Goal: Task Accomplishment & Management: Complete application form

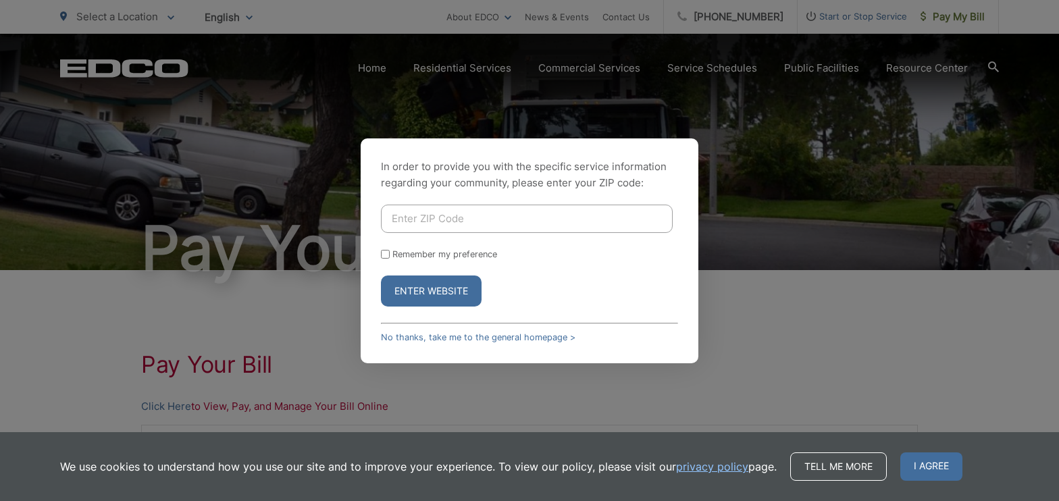
click at [422, 215] on input "Enter ZIP Code" at bounding box center [527, 219] width 292 height 28
type input "92020"
click at [385, 251] on input "Remember my preference" at bounding box center [385, 254] width 9 height 9
checkbox input "true"
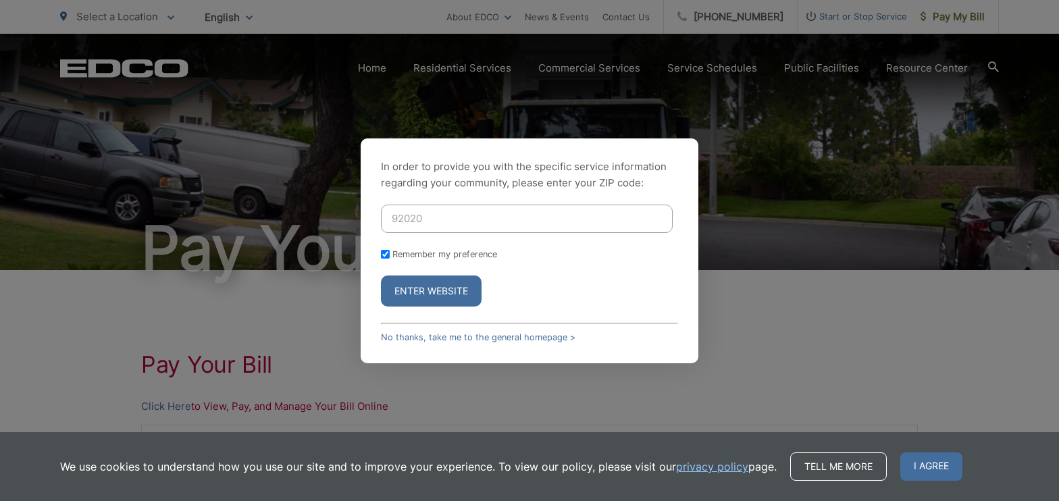
click at [407, 298] on button "Enter Website" at bounding box center [431, 291] width 101 height 31
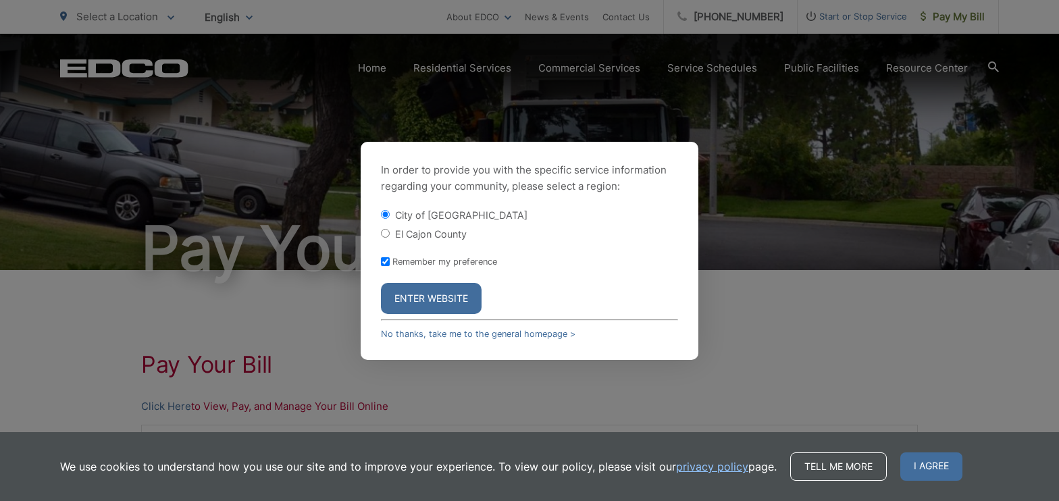
click at [448, 301] on button "Enter Website" at bounding box center [431, 298] width 101 height 31
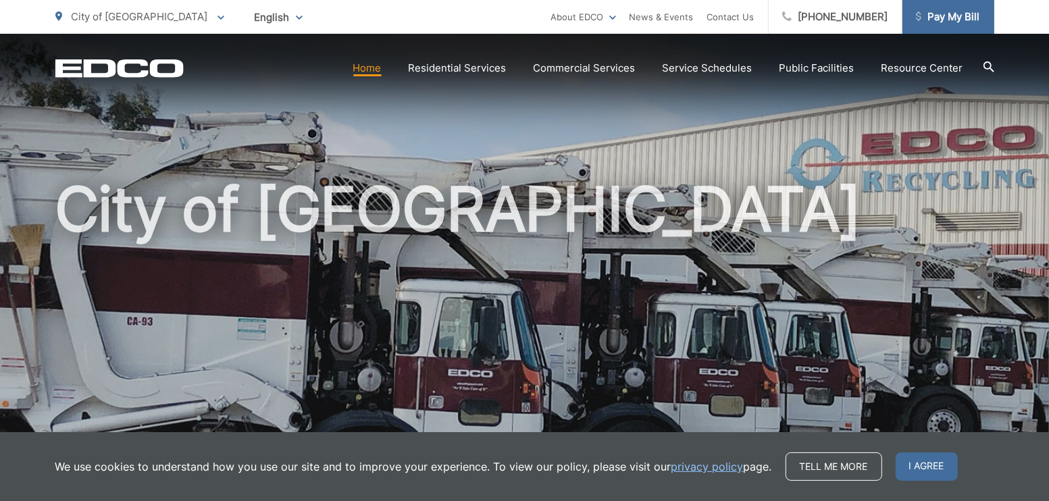
click at [941, 16] on span "Pay My Bill" at bounding box center [948, 17] width 64 height 16
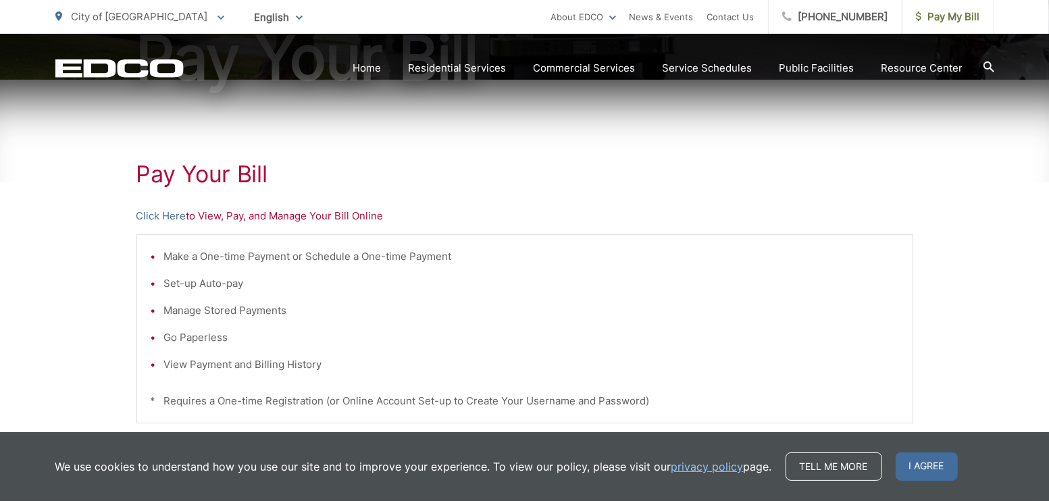
scroll to position [203, 0]
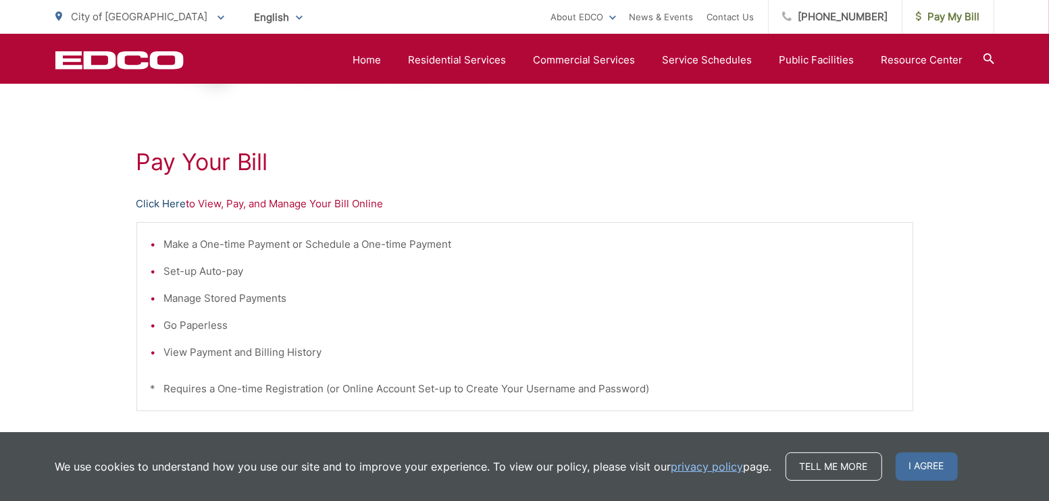
click at [174, 204] on link "Click Here" at bounding box center [161, 204] width 50 height 16
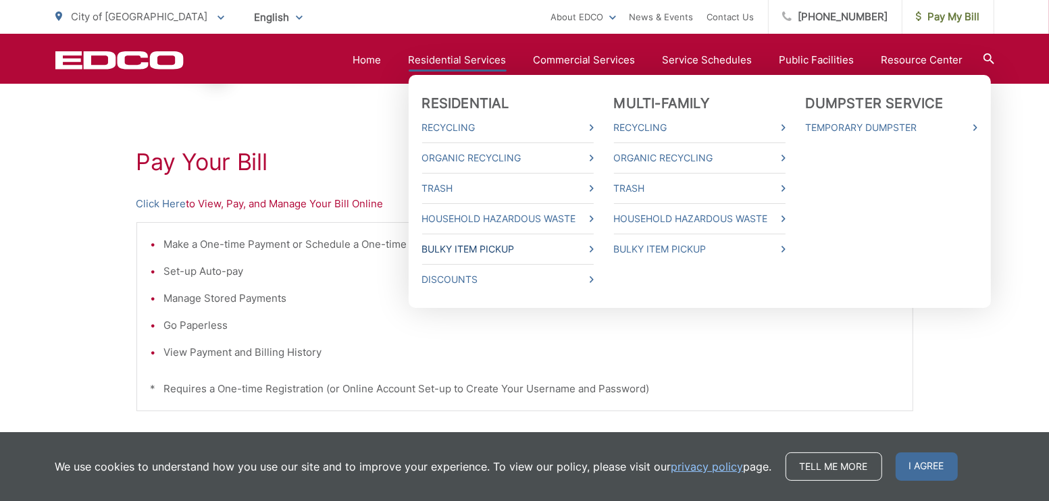
click at [457, 247] on link "Bulky Item Pickup" at bounding box center [508, 249] width 172 height 16
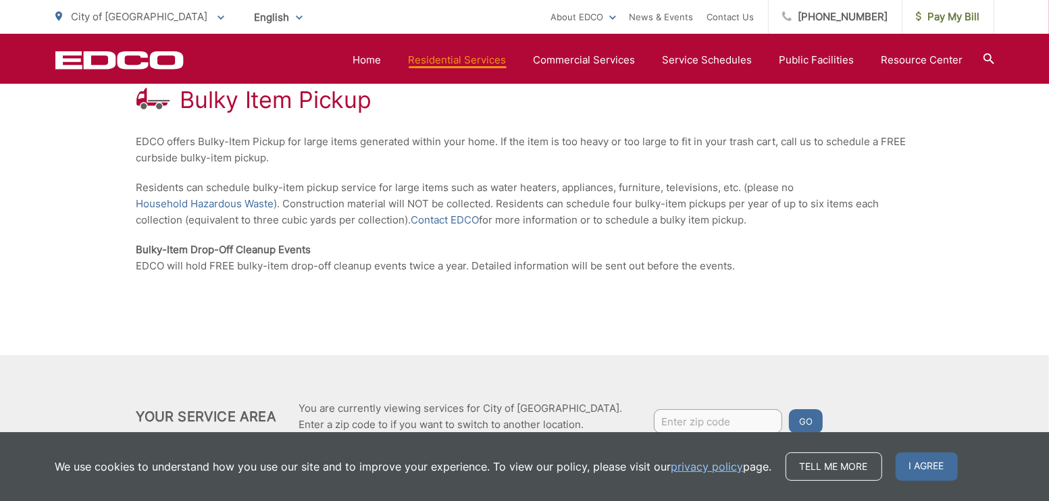
scroll to position [270, 0]
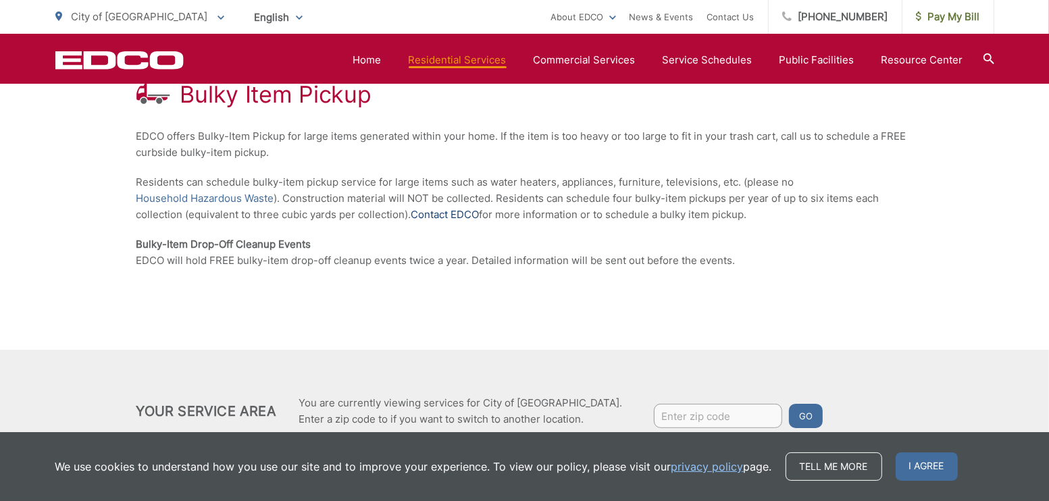
click at [443, 213] on link "Contact EDCO" at bounding box center [445, 215] width 68 height 16
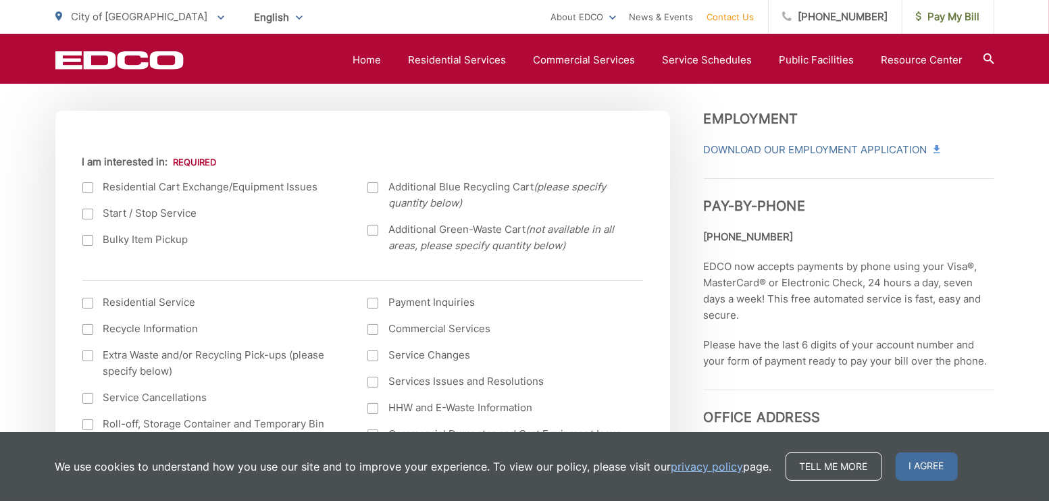
scroll to position [473, 0]
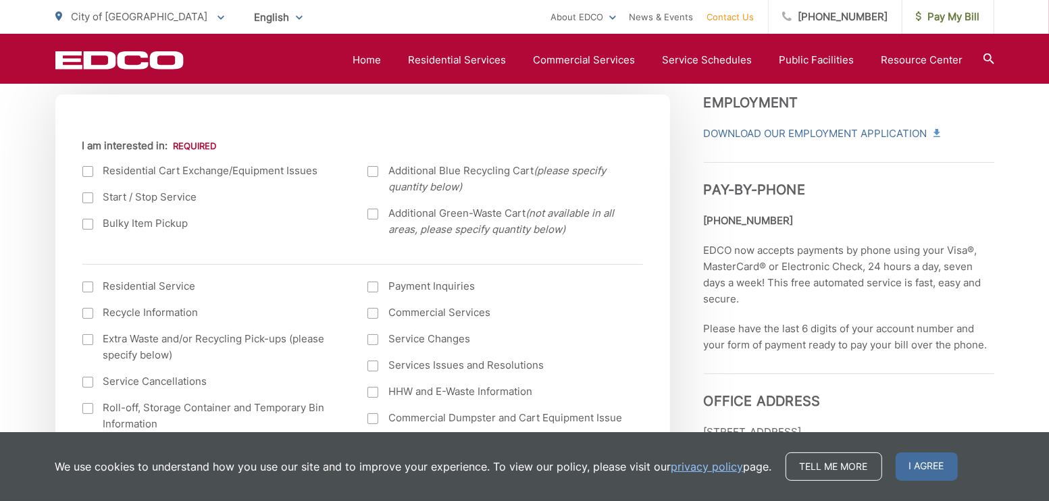
click at [90, 226] on div at bounding box center [87, 224] width 11 height 11
click at [0, 0] on input "Bulky Item Pickup" at bounding box center [0, 0] width 0 height 0
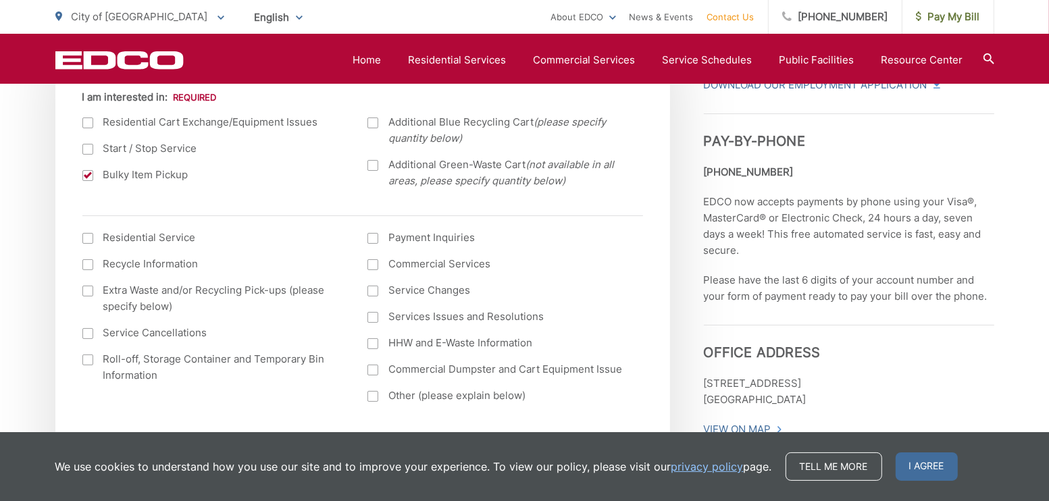
scroll to position [540, 0]
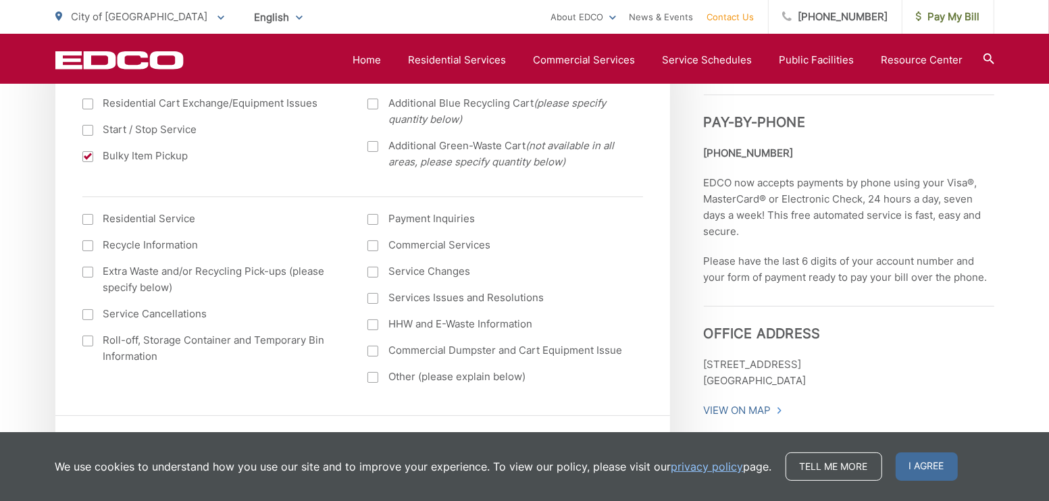
click at [88, 222] on div at bounding box center [87, 219] width 11 height 11
click at [0, 0] on input "I am interested in: (continued) *" at bounding box center [0, 0] width 0 height 0
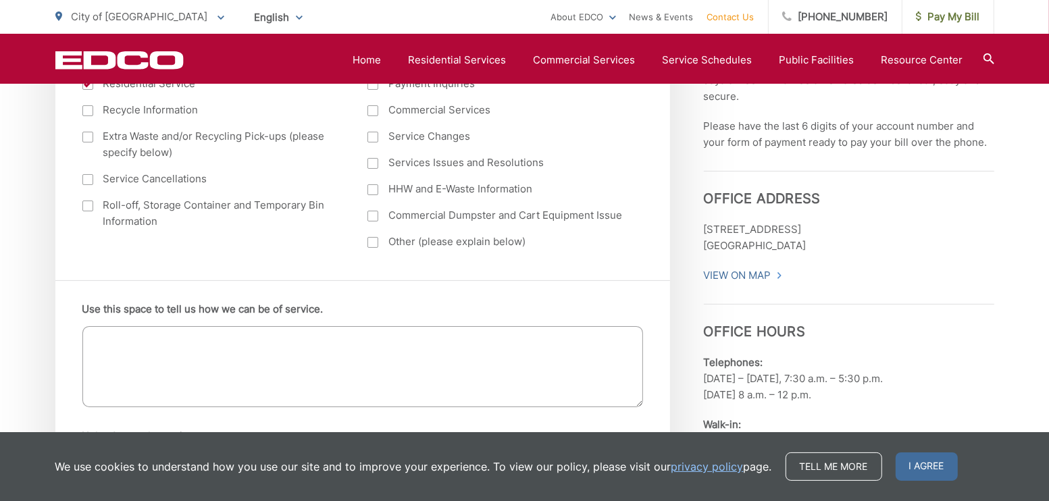
scroll to position [743, 0]
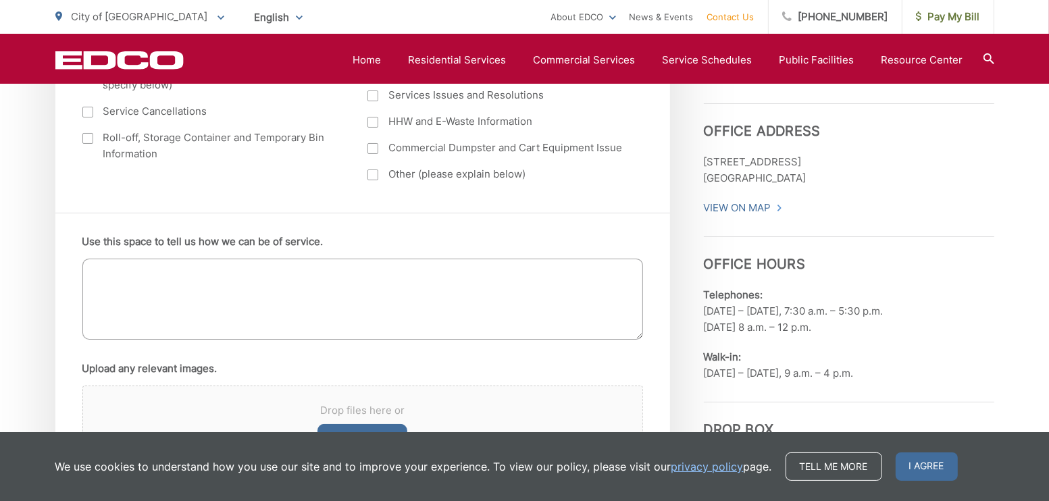
click at [127, 271] on textarea "Use this space to tell us how we can be of service." at bounding box center [362, 299] width 561 height 81
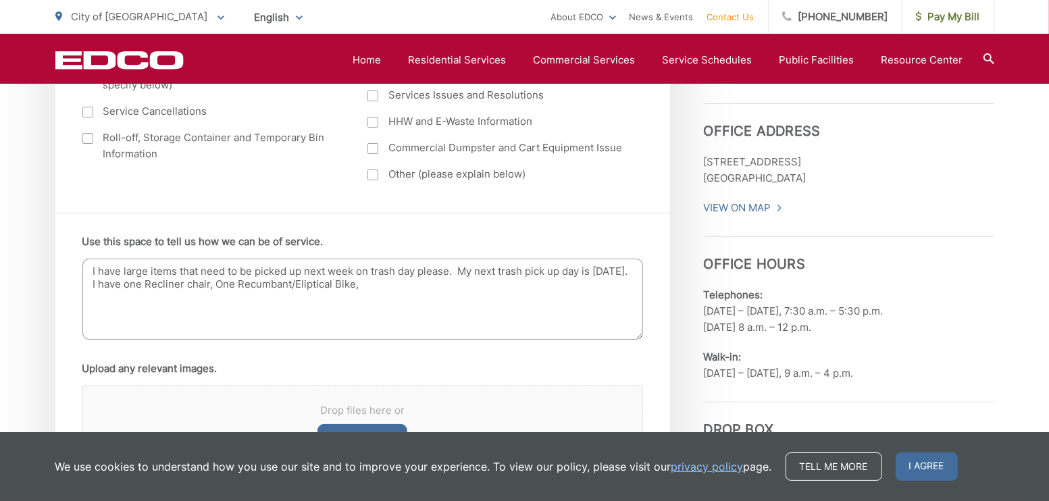
click at [234, 284] on textarea "I have large items that need to be picked up next week on trash day please. My …" at bounding box center [362, 299] width 561 height 81
click at [481, 285] on textarea "I have large items that need to be picked up next week on trash day please. My …" at bounding box center [362, 299] width 561 height 81
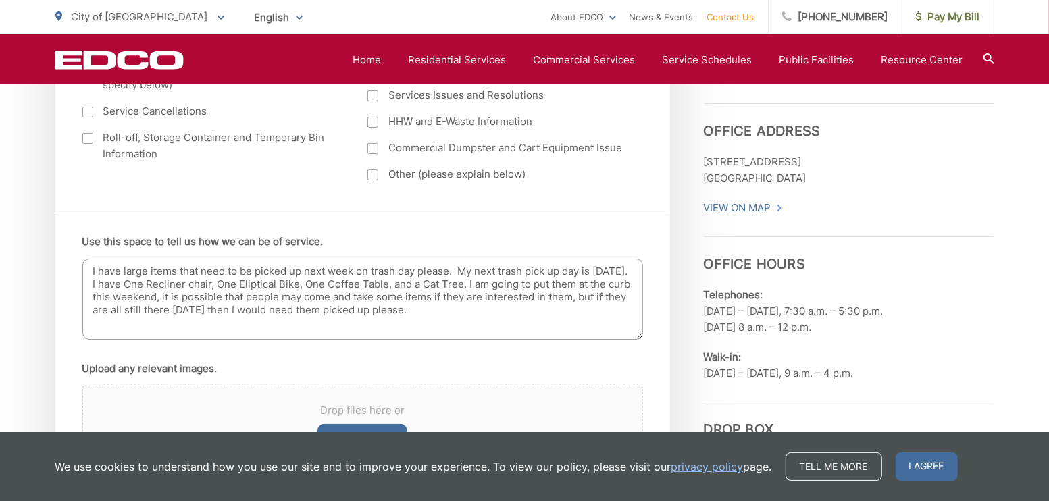
click at [419, 346] on ul "Use this space to tell us how we can be of service. I have large items that nee…" at bounding box center [362, 366] width 561 height 265
click at [236, 283] on textarea "I have large items that need to be picked up next week on trash day please. My …" at bounding box center [362, 299] width 561 height 81
click at [317, 280] on textarea "I have large items that need to be picked up next week on trash day please. My …" at bounding box center [362, 299] width 561 height 81
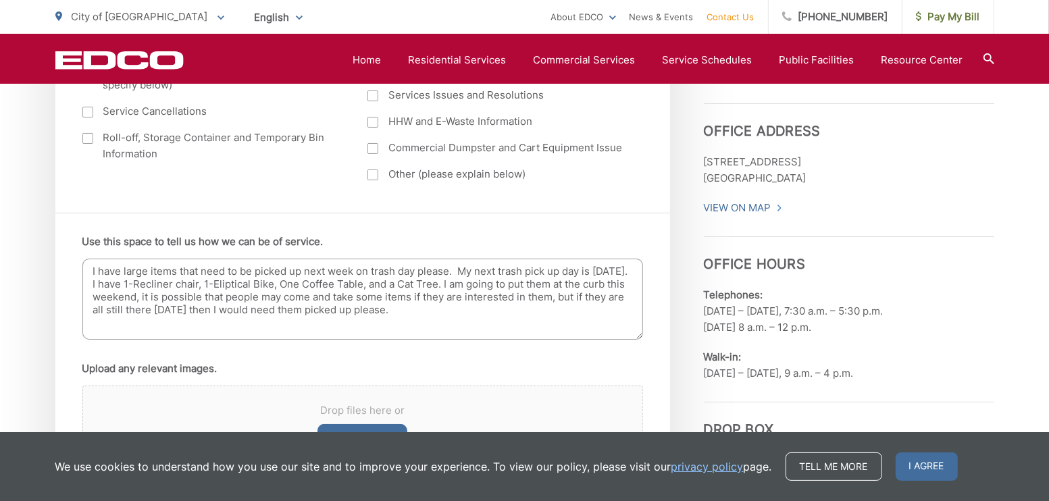
click at [392, 284] on textarea "I have large items that need to be picked up next week on trash day please. My …" at bounding box center [362, 299] width 561 height 81
click at [492, 283] on textarea "I have large items that need to be picked up next week on trash day please. My …" at bounding box center [362, 299] width 561 height 81
click at [394, 284] on textarea "I have large items that need to be picked up next week on trash day please. My …" at bounding box center [362, 299] width 561 height 81
click at [492, 284] on textarea "I have large items that need to be picked up next week on trash day please. My …" at bounding box center [362, 299] width 561 height 81
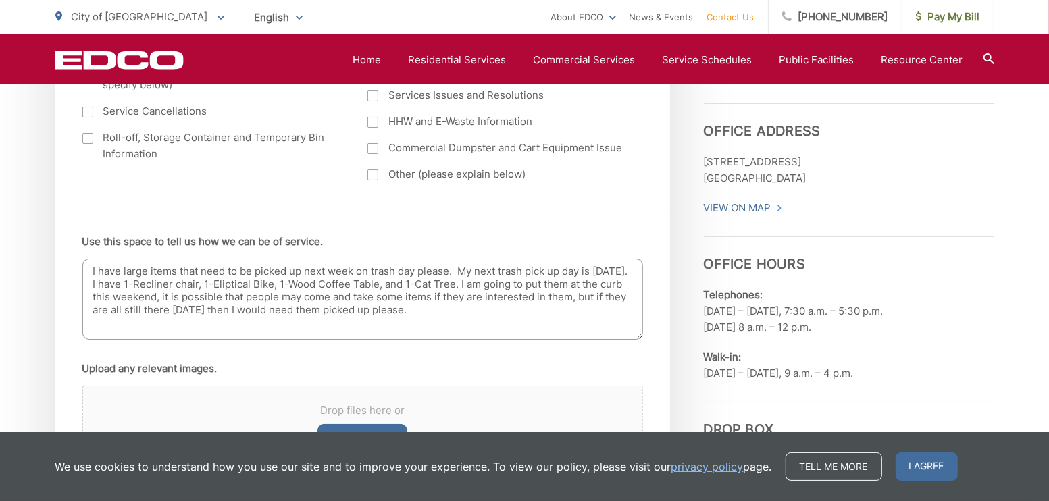
click at [492, 284] on textarea "I have large items that need to be picked up next week on trash day please. My …" at bounding box center [362, 299] width 561 height 81
click at [538, 284] on textarea "I have large items that need to be picked up next week on trash day please. My …" at bounding box center [362, 299] width 561 height 81
click at [145, 296] on textarea "I have large items that need to be picked up next week on trash day please. My …" at bounding box center [362, 299] width 561 height 81
click at [482, 286] on textarea "I have large items that need to be picked up next week on trash day please. My …" at bounding box center [362, 299] width 561 height 81
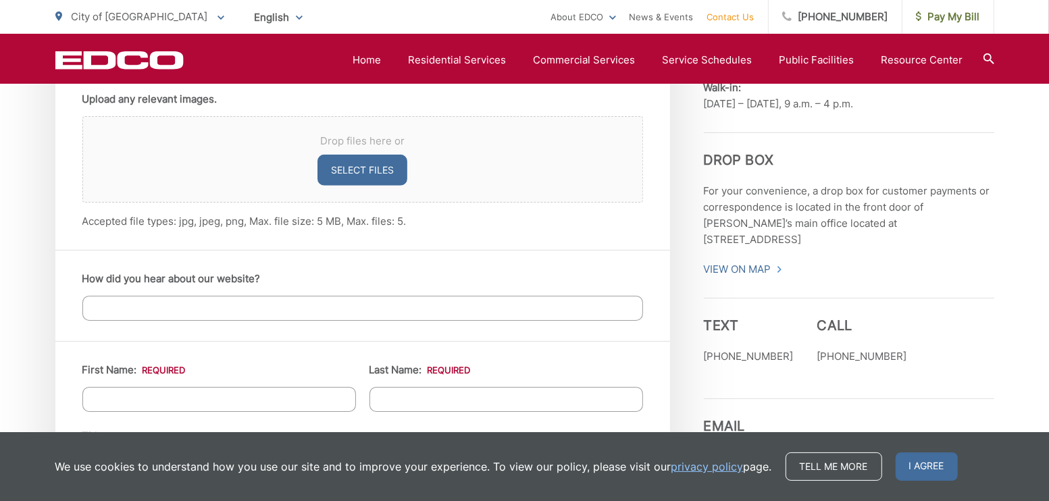
scroll to position [1013, 0]
type textarea "I have large items that need to be picked up next week on trash day please. My …"
click at [111, 308] on input "How did you hear about our website?" at bounding box center [362, 307] width 561 height 25
type input "existing customer"
click at [100, 396] on input "First Name: *" at bounding box center [218, 398] width 273 height 25
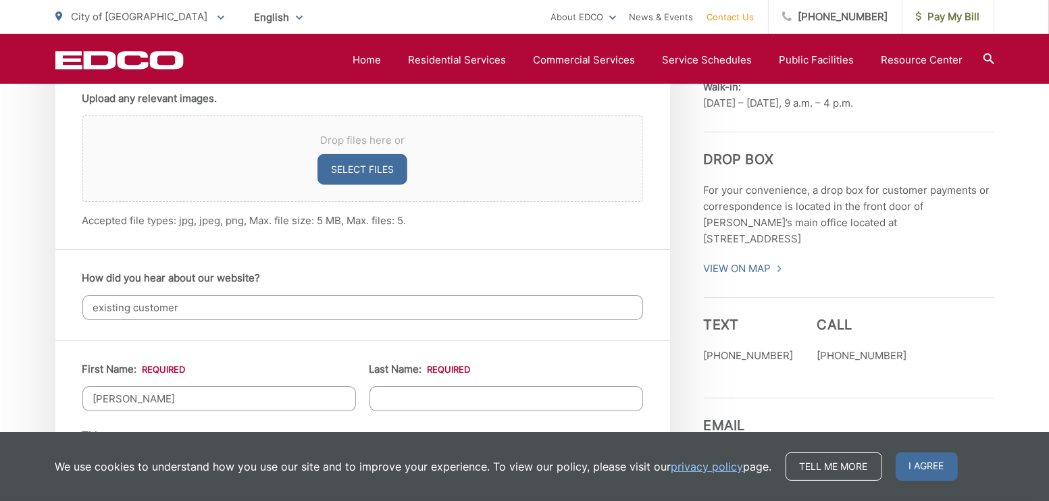
type input "[PERSON_NAME]"
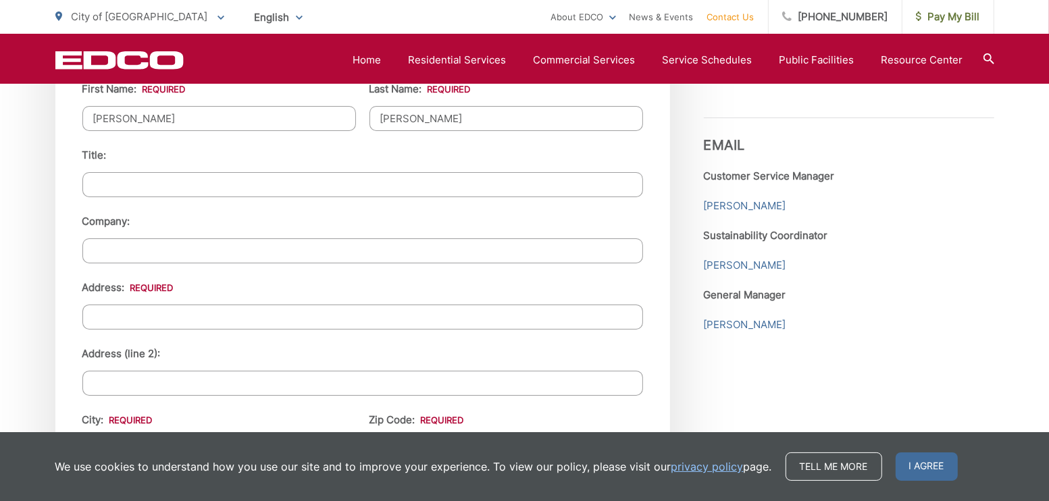
scroll to position [1351, 0]
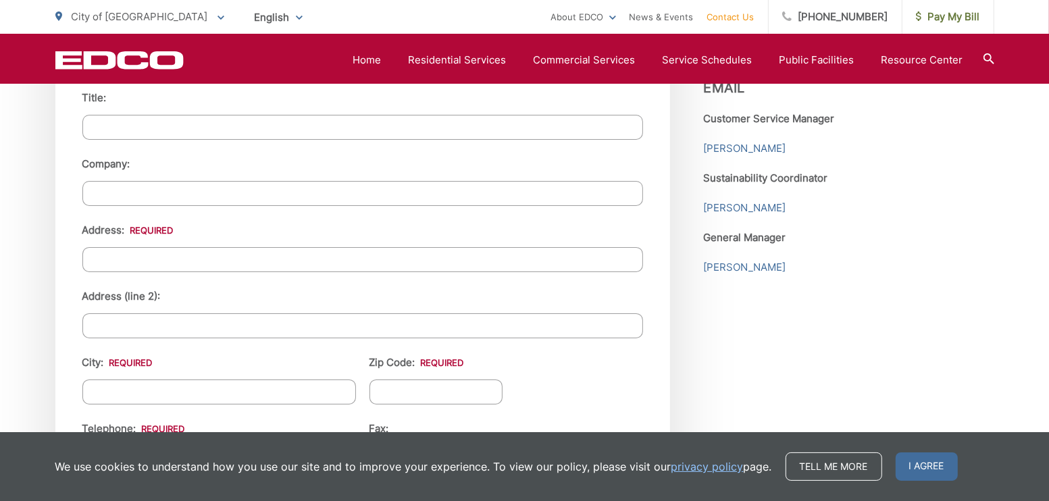
type input "[PERSON_NAME]"
click at [107, 259] on input "Address: *" at bounding box center [362, 259] width 561 height 25
type input "[STREET_ADDRESS]"
click at [116, 390] on input "City: *" at bounding box center [218, 392] width 273 height 25
type input "El Cajon"
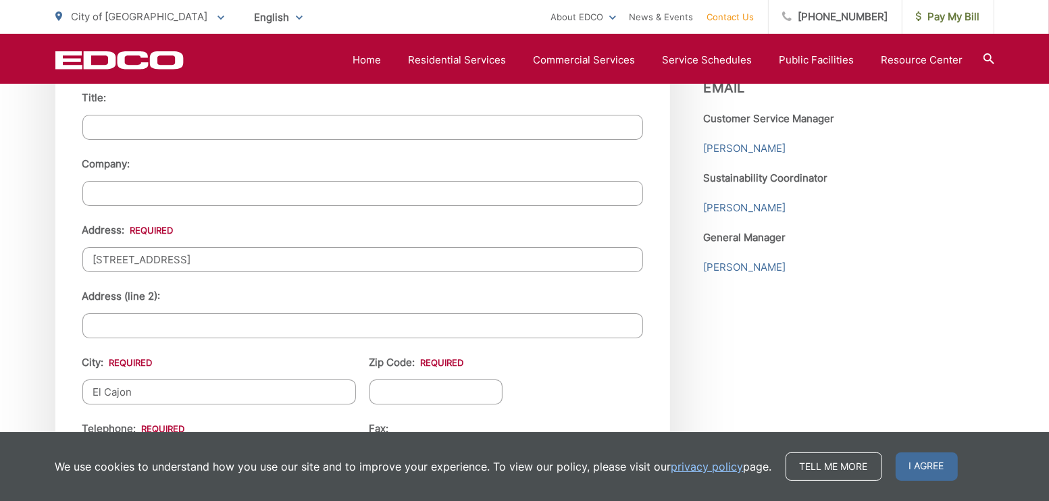
click at [388, 388] on input "Zip Code: *" at bounding box center [436, 392] width 134 height 25
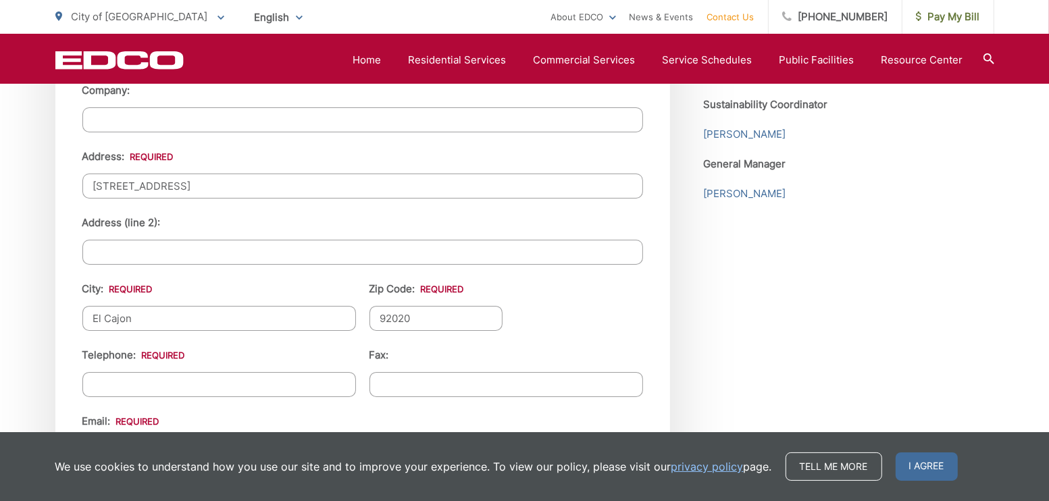
scroll to position [1553, 0]
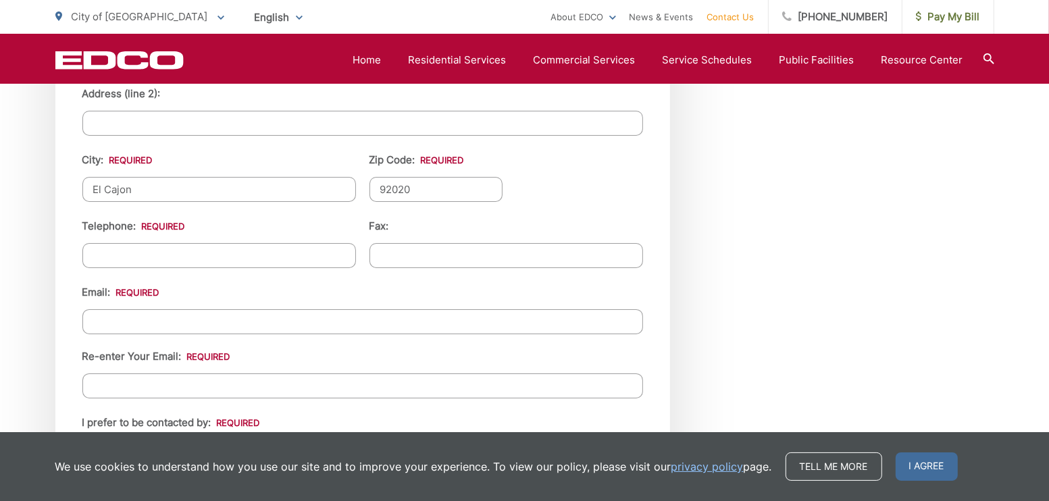
type input "92020"
click at [129, 249] on input "(___) ___-____" at bounding box center [218, 255] width 273 height 25
type input "[PHONE_NUMBER]"
click at [97, 309] on input "Email *" at bounding box center [362, 321] width 561 height 25
type input "[EMAIL_ADDRESS][DOMAIN_NAME]"
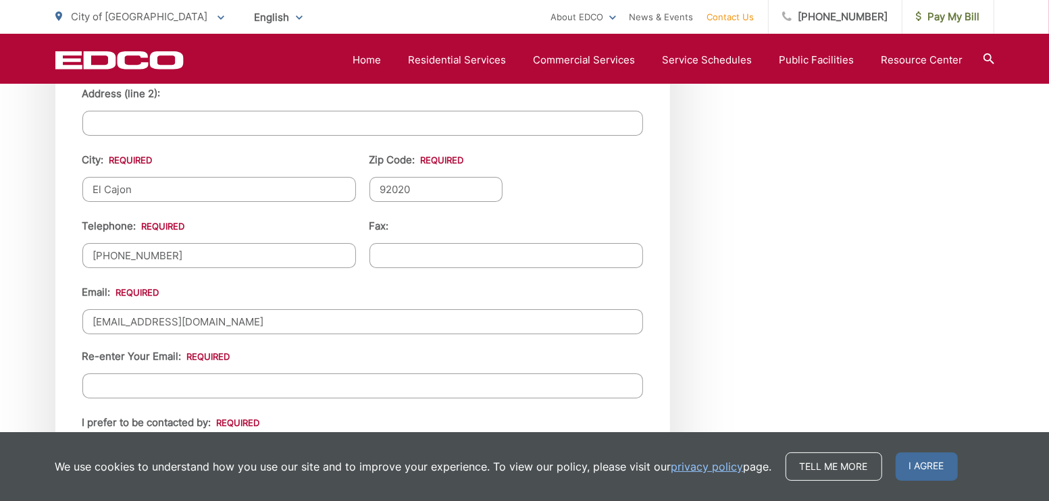
click at [86, 376] on input "Re-enter Your Email:" at bounding box center [362, 385] width 561 height 25
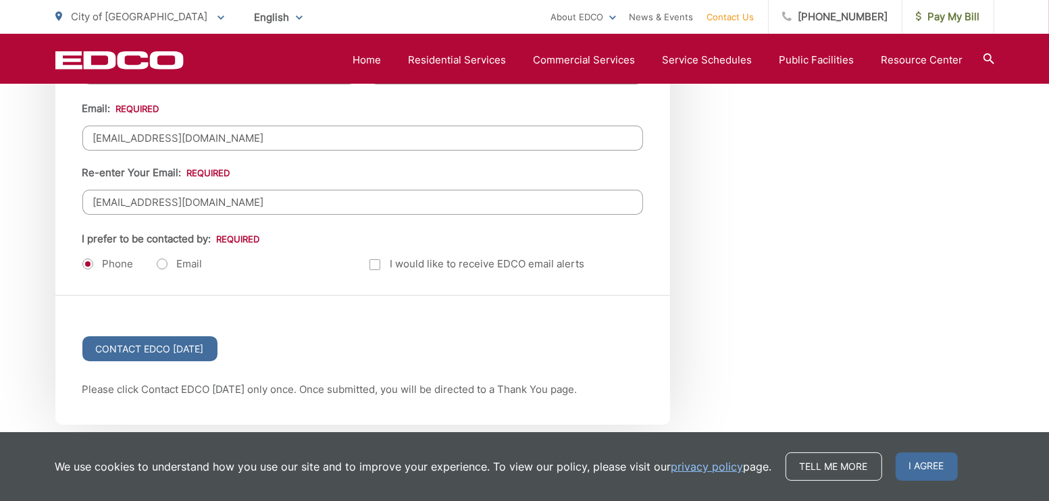
scroll to position [1756, 0]
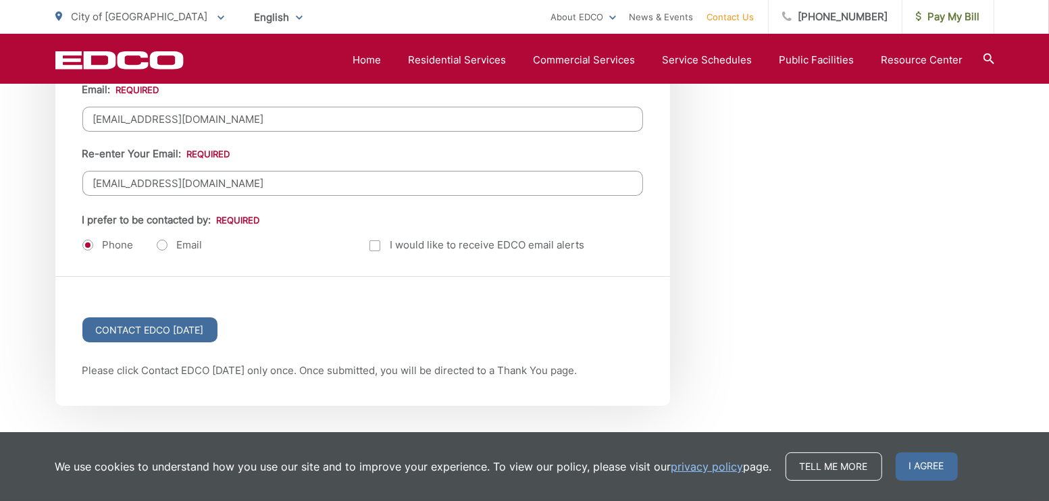
type input "[EMAIL_ADDRESS][DOMAIN_NAME]"
click at [160, 238] on label "Email" at bounding box center [180, 245] width 46 height 14
radio input "true"
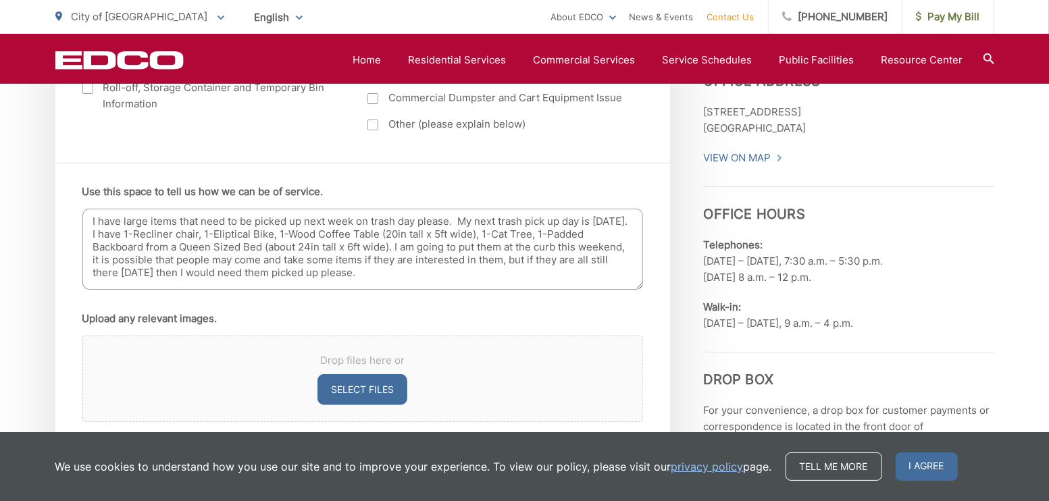
scroll to position [810, 0]
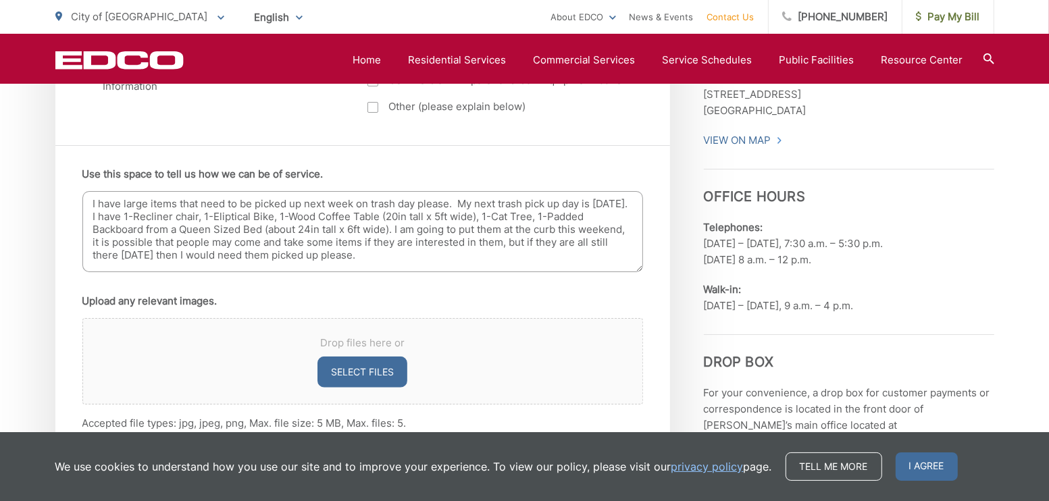
click at [113, 230] on textarea "I have large items that need to be picked up next week on trash day please. My …" at bounding box center [362, 231] width 561 height 81
drag, startPoint x: 113, startPoint y: 230, endPoint x: 149, endPoint y: 261, distance: 47.4
click at [127, 232] on textarea "I have large items that need to be picked up next week on trash day please. My …" at bounding box center [362, 231] width 561 height 81
click at [184, 360] on div "Drop files here or Select files" at bounding box center [362, 361] width 561 height 86
click at [126, 226] on textarea "I have large items that need to be picked up next week on trash day please. My …" at bounding box center [362, 231] width 561 height 81
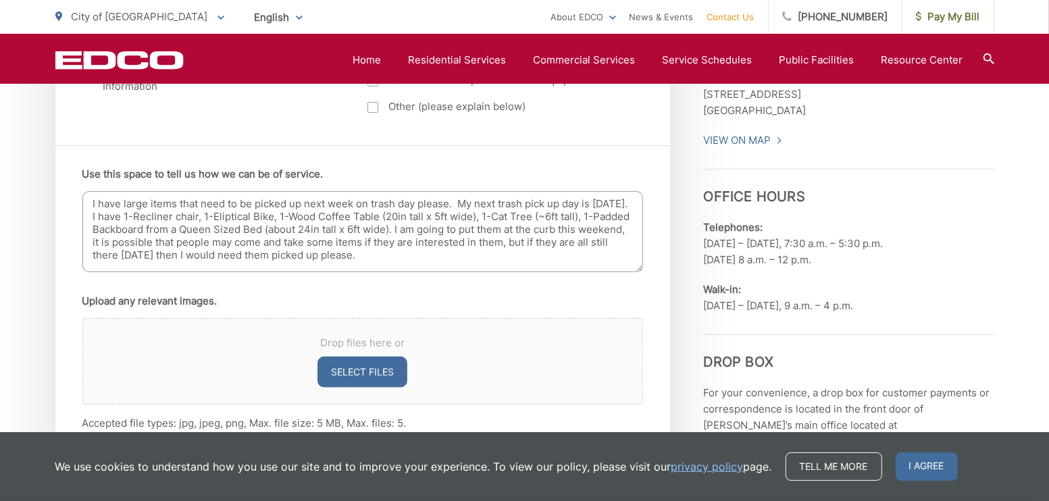
click at [246, 289] on ul "Use this space to tell us how we can be of service. I have large items that nee…" at bounding box center [362, 298] width 561 height 265
click at [443, 228] on textarea "I have large items that need to be picked up next week on trash day please. My …" at bounding box center [362, 231] width 561 height 81
click at [407, 231] on textarea "I have large items that need to be picked up next week on trash day please. My …" at bounding box center [362, 231] width 561 height 81
click at [410, 283] on ul "Use this space to tell us how we can be of service. I have large items that nee…" at bounding box center [362, 298] width 561 height 265
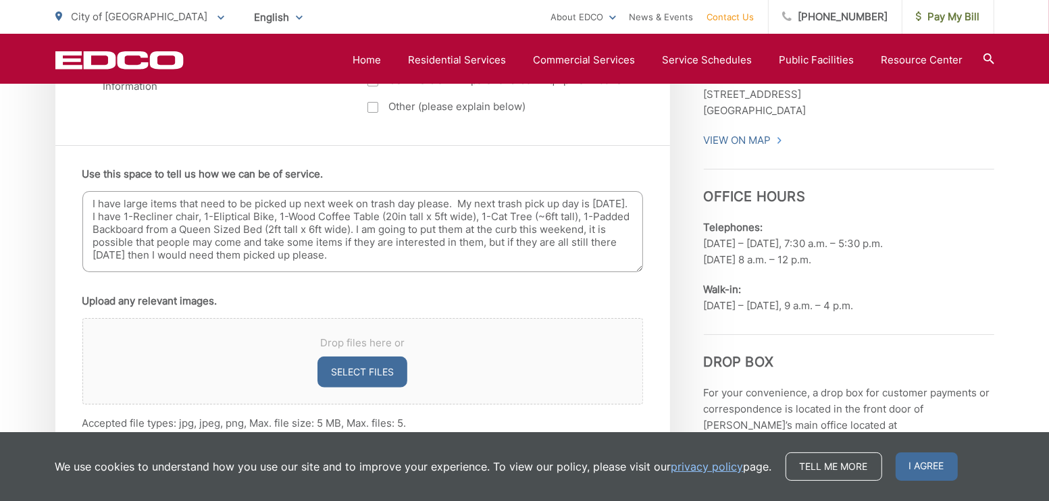
click at [475, 228] on textarea "I have large items that need to be picked up next week on trash day please. My …" at bounding box center [362, 231] width 561 height 81
click at [278, 298] on li "Upload any relevant images. Drop files here or Select files Accepted file types…" at bounding box center [362, 362] width 561 height 138
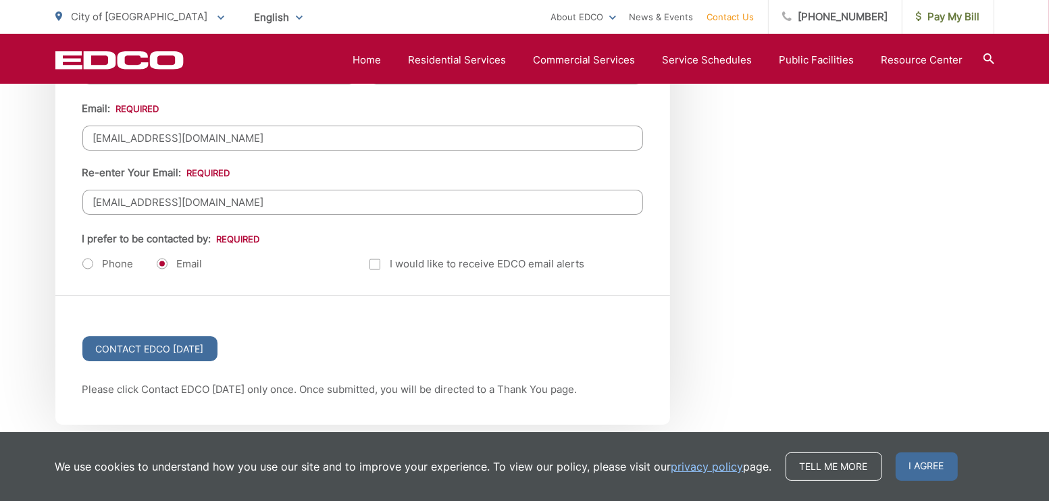
scroll to position [1756, 0]
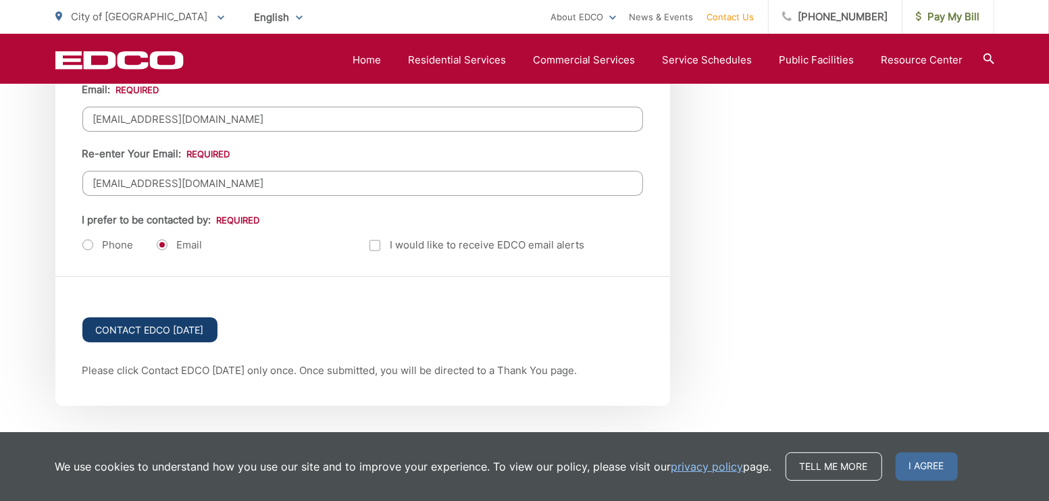
type textarea "I have large items that need to be picked up next week on trash day please. My …"
click at [128, 326] on input "Contact EDCO [DATE]" at bounding box center [149, 329] width 135 height 25
